Goal: Communication & Community: Answer question/provide support

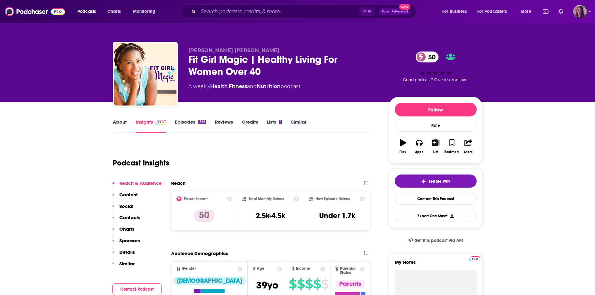
click at [578, 10] on img "Logged in as AMSimrell" at bounding box center [580, 12] width 14 height 14
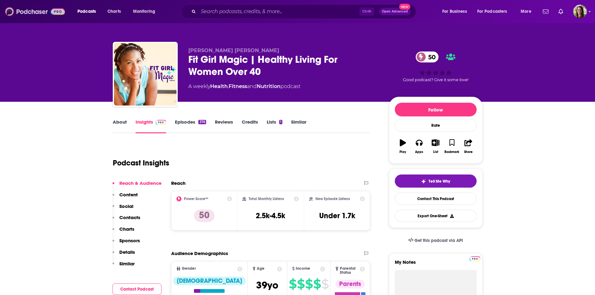
click at [31, 13] on img at bounding box center [35, 12] width 60 height 12
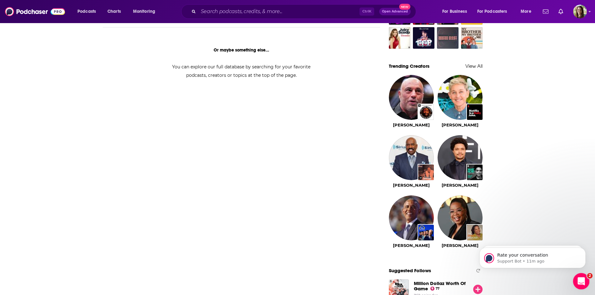
click at [582, 281] on icon "Open Intercom Messenger" at bounding box center [580, 280] width 10 height 10
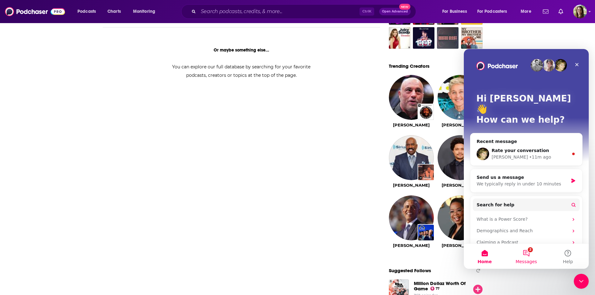
click at [525, 262] on span "Messages" at bounding box center [526, 261] width 22 height 4
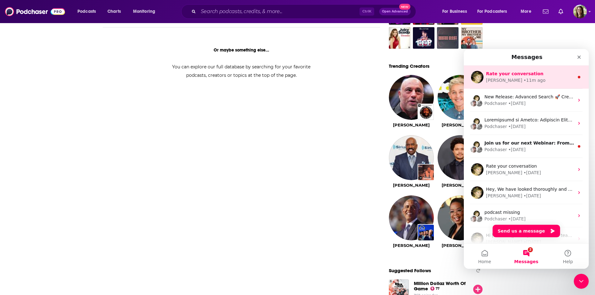
click at [527, 77] on div "Barbara • 11m ago" at bounding box center [530, 80] width 88 height 7
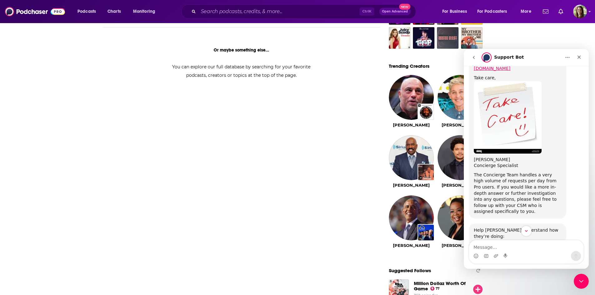
scroll to position [324, 0]
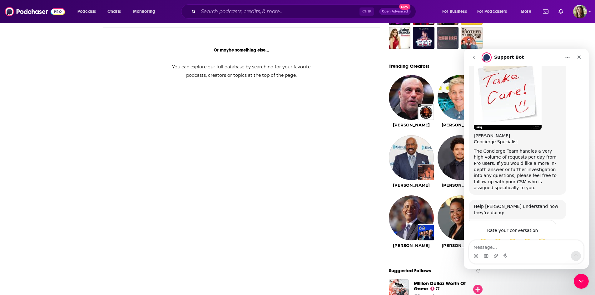
click at [525, 247] on textarea "Message…" at bounding box center [526, 245] width 114 height 11
type textarea "Thank you!"
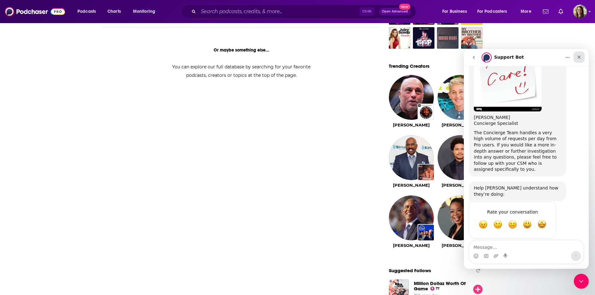
click at [580, 57] on icon "Close" at bounding box center [578, 57] width 5 height 5
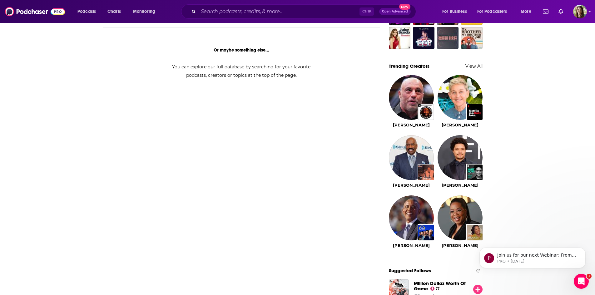
scroll to position [0, 0]
